Goal: Transaction & Acquisition: Purchase product/service

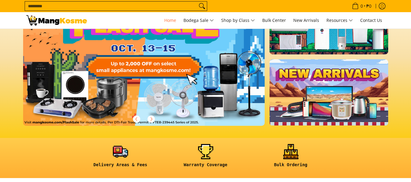
scroll to position [61, 0]
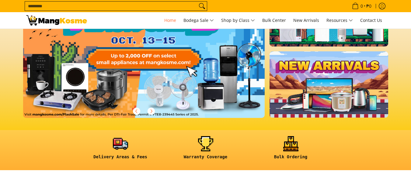
click at [176, 81] on link at bounding box center [153, 53] width 261 height 147
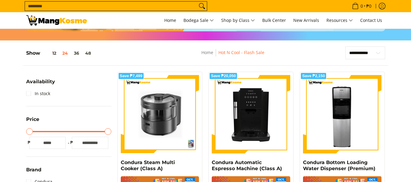
scroll to position [91, 0]
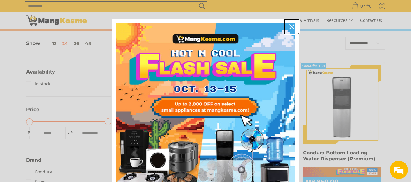
click at [289, 28] on icon "close icon" at bounding box center [291, 26] width 5 height 5
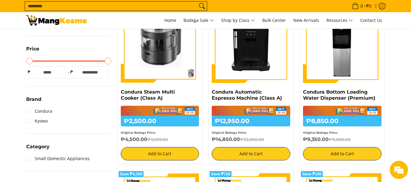
scroll to position [30, 0]
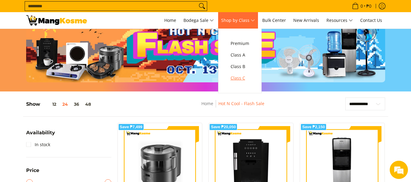
click at [244, 77] on span "Class C" at bounding box center [239, 78] width 19 height 8
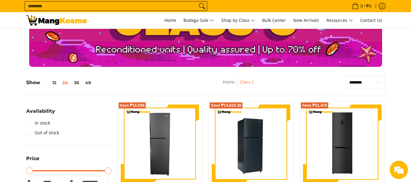
scroll to position [30, 0]
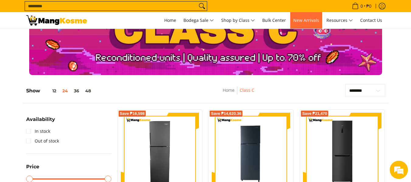
click at [304, 22] on span "New Arrivals" at bounding box center [306, 20] width 26 height 6
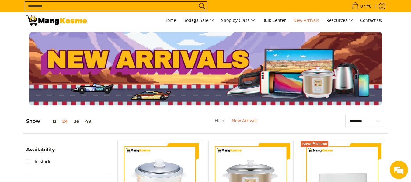
click at [82, 9] on input "Search..." at bounding box center [111, 6] width 172 height 9
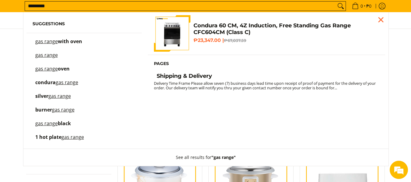
type input "*********"
click at [75, 41] on span "with oven" at bounding box center [70, 41] width 24 height 7
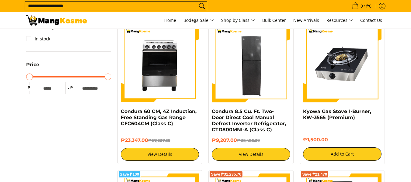
scroll to position [152, 0]
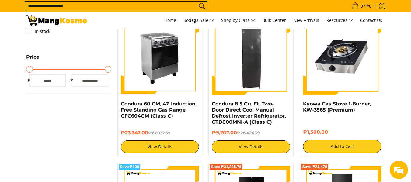
click at [151, 67] on img at bounding box center [160, 55] width 78 height 78
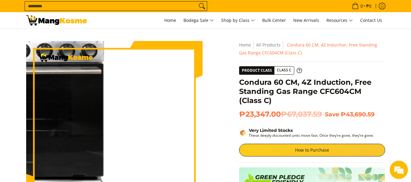
scroll to position [61, 0]
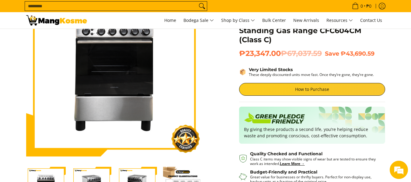
click at [208, 78] on div "Skip to Main Content Enable zoom Disable zoom Enable zoom Disable zoom Enable z…" at bounding box center [205, 117] width 365 height 274
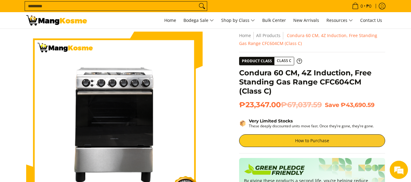
scroll to position [0, 0]
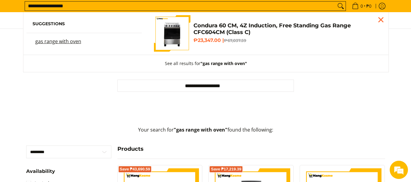
drag, startPoint x: 63, startPoint y: 6, endPoint x: 0, endPoint y: -8, distance: 64.4
type input "****"
click at [336, 2] on button "Search" at bounding box center [341, 6] width 10 height 9
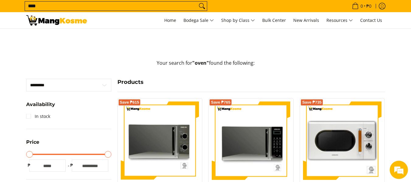
scroll to position [61, 0]
